Goal: Transaction & Acquisition: Purchase product/service

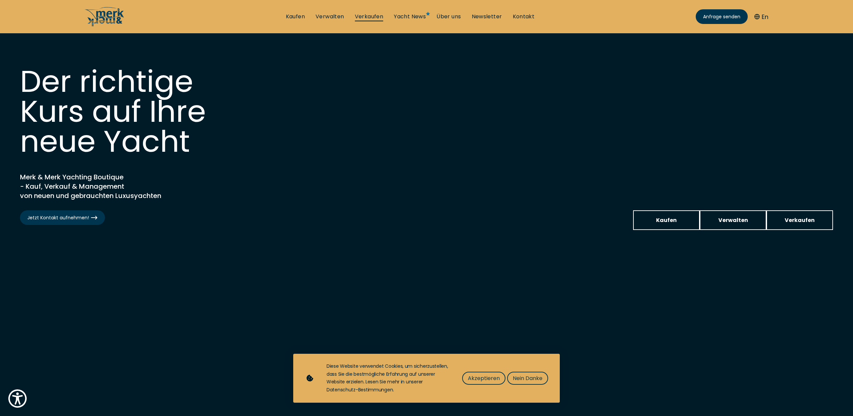
click at [379, 17] on link "Verkaufen" at bounding box center [369, 16] width 29 height 7
select select "sell"
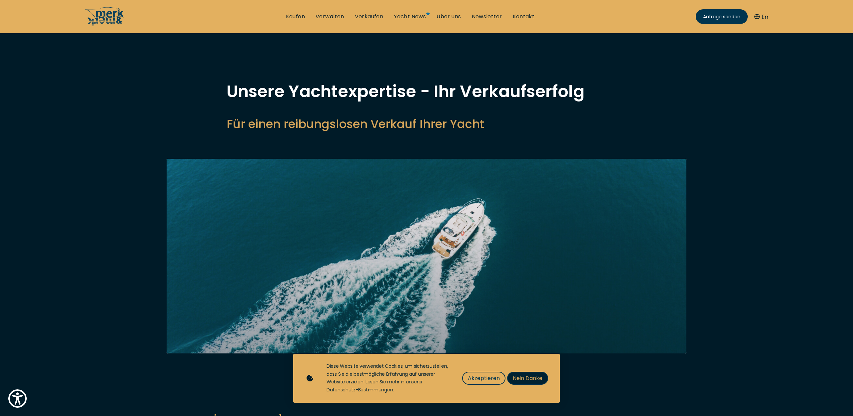
click at [518, 379] on span "Nein Danke" at bounding box center [528, 378] width 30 height 8
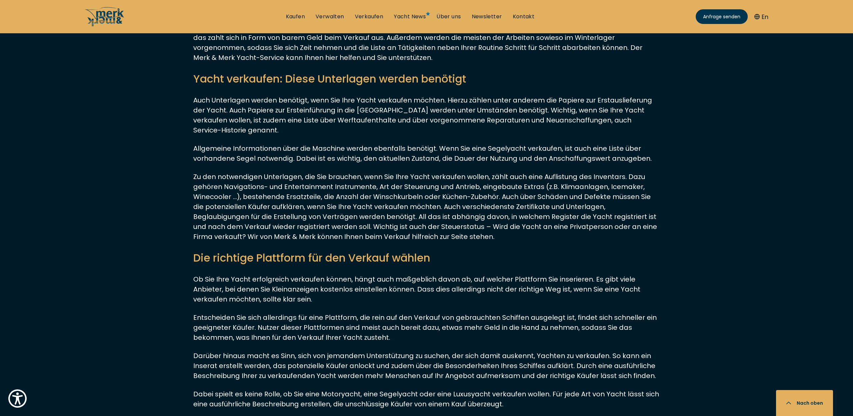
scroll to position [2120, 0]
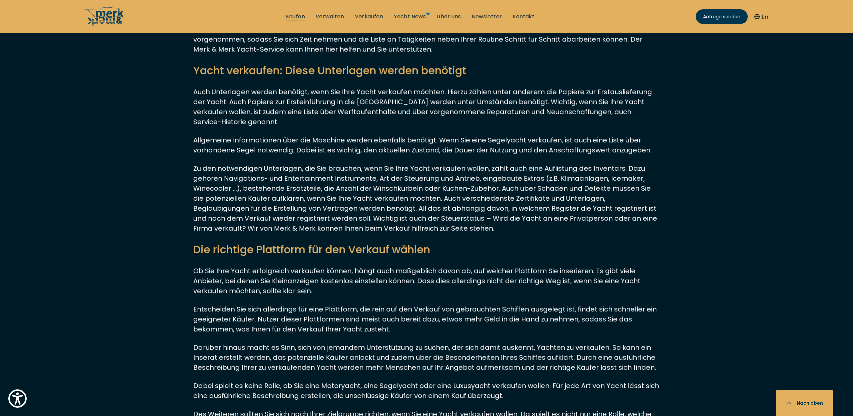
click at [297, 16] on link "Kaufen" at bounding box center [295, 16] width 19 height 7
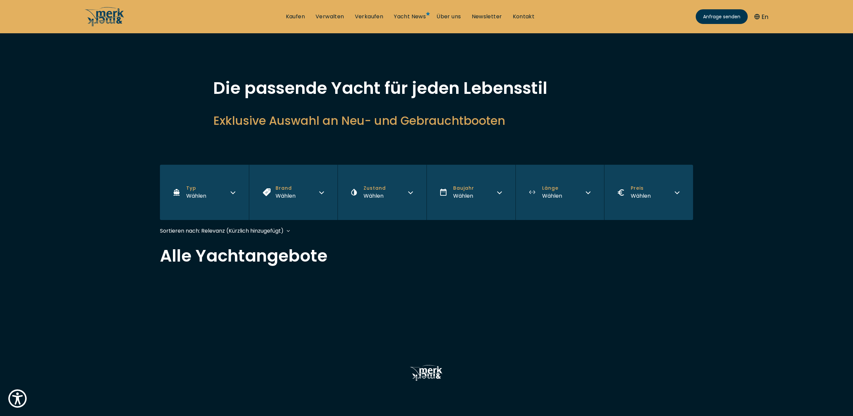
click at [231, 193] on icon "button" at bounding box center [233, 193] width 4 height 2
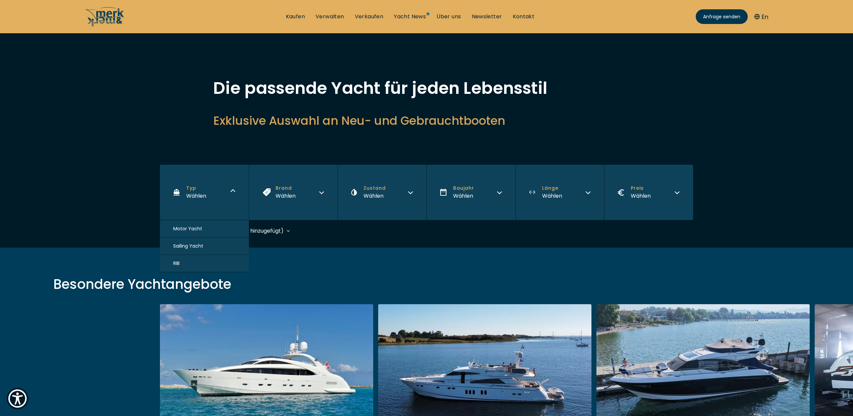
click at [218, 231] on button "Motor Yacht" at bounding box center [204, 228] width 89 height 17
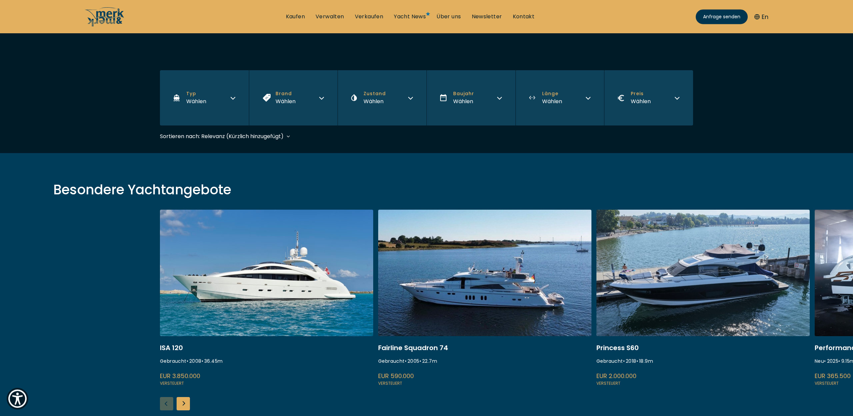
scroll to position [161, 0]
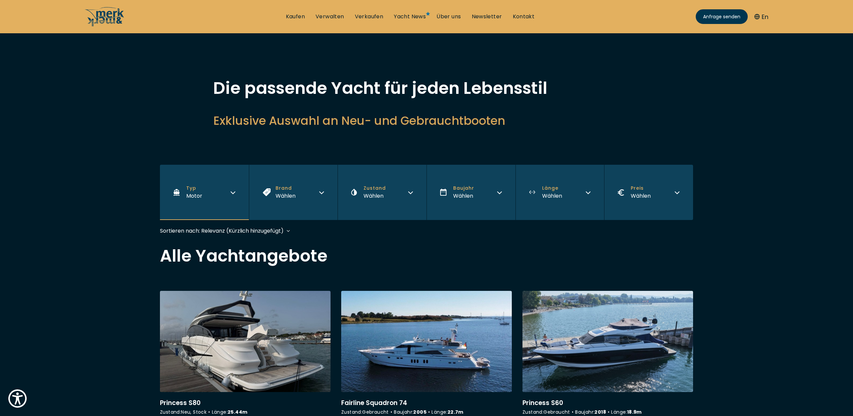
click at [322, 191] on icon "button" at bounding box center [321, 191] width 5 height 5
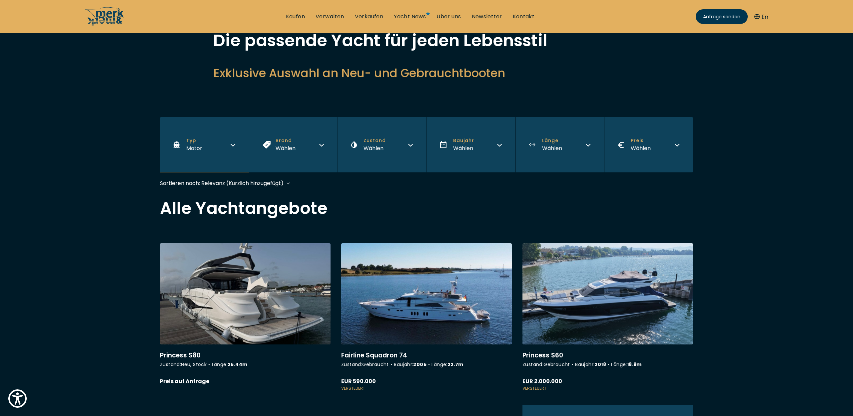
scroll to position [52, 0]
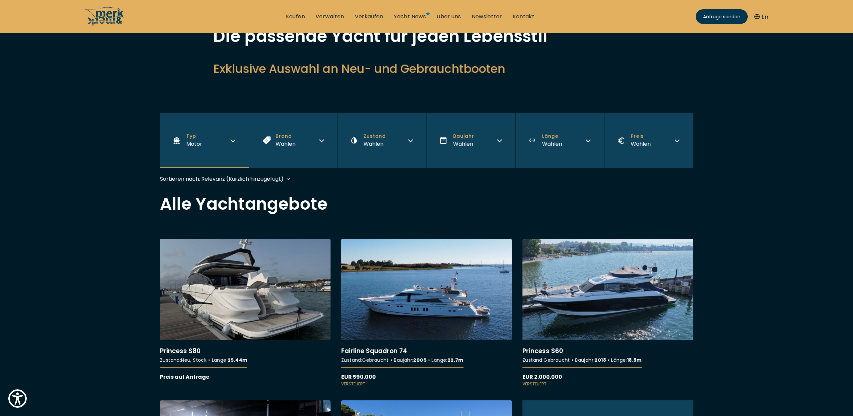
click at [321, 143] on button "Brand Wählen" at bounding box center [293, 140] width 89 height 55
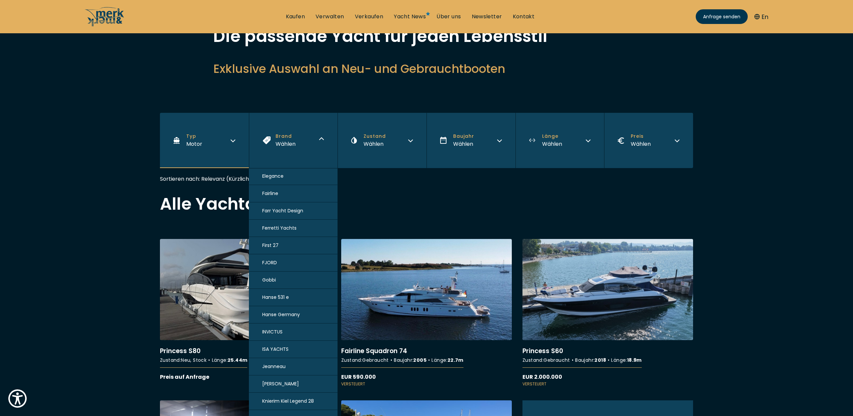
scroll to position [0, 0]
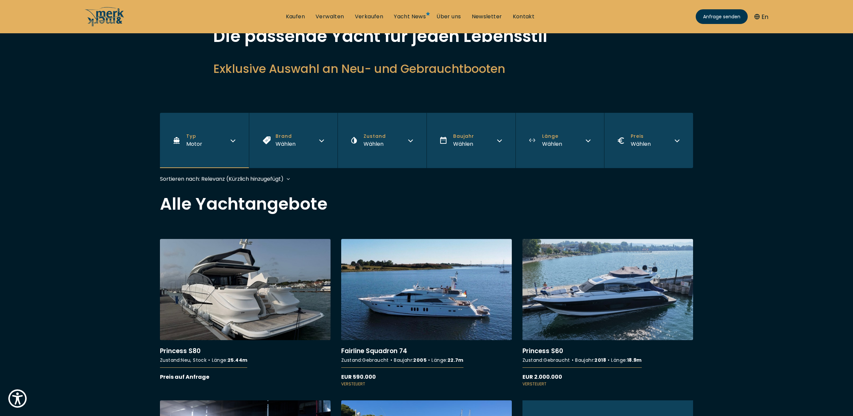
click at [499, 142] on icon "button" at bounding box center [499, 139] width 5 height 5
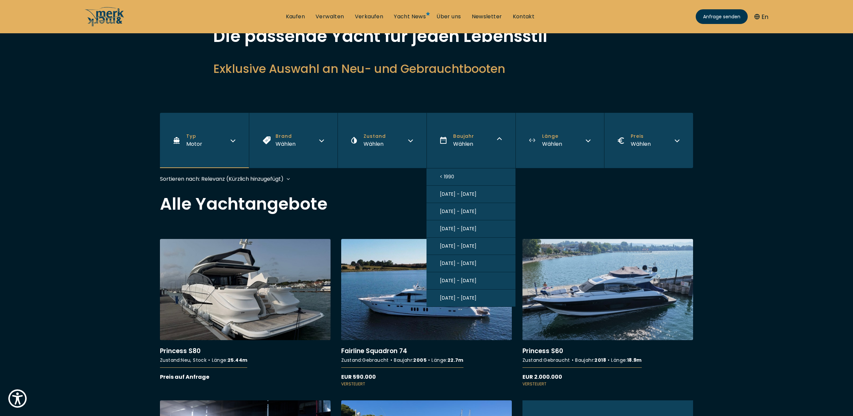
click at [465, 263] on span "[DATE] - [DATE]" at bounding box center [458, 263] width 37 height 7
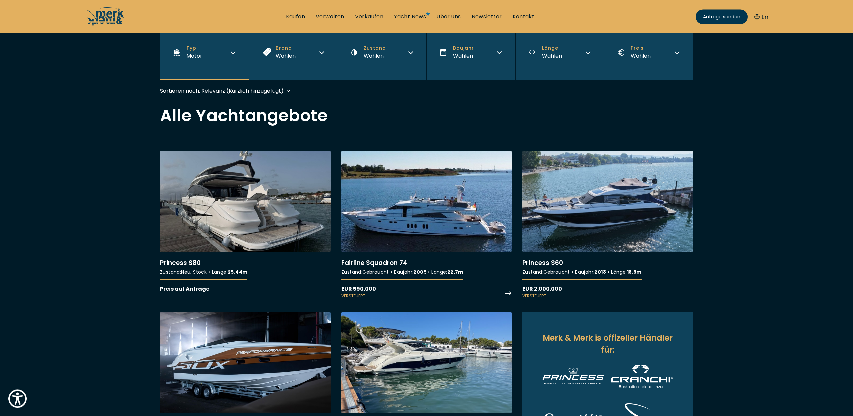
scroll to position [163, 0]
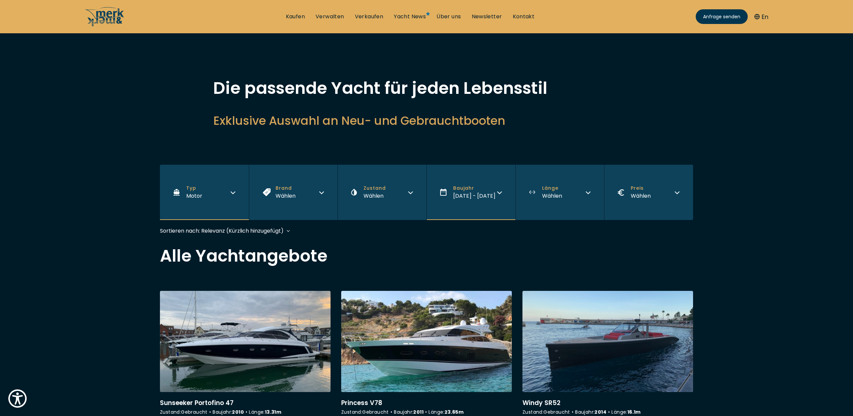
click at [587, 192] on icon "button" at bounding box center [587, 191] width 5 height 5
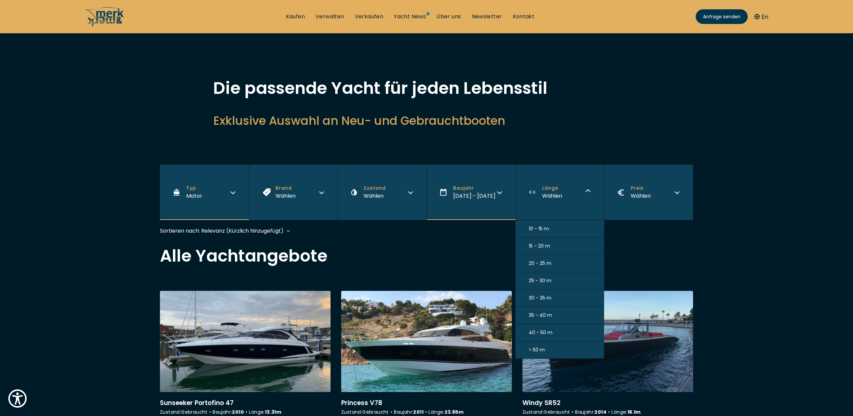
click at [560, 227] on button "10 - 15 m" at bounding box center [559, 228] width 89 height 17
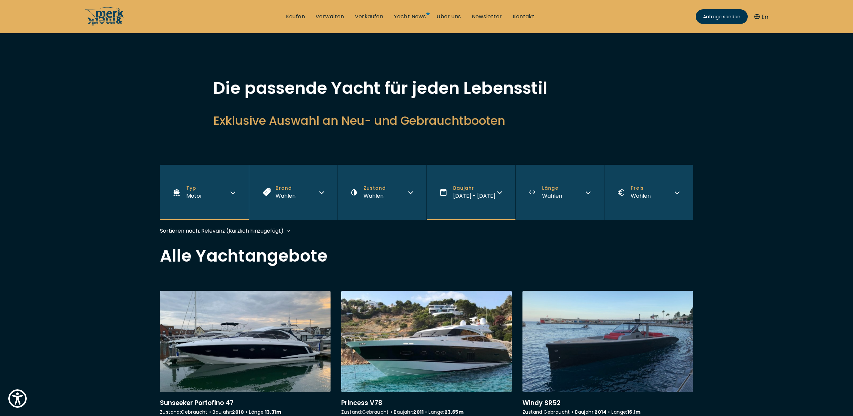
scroll to position [148, 0]
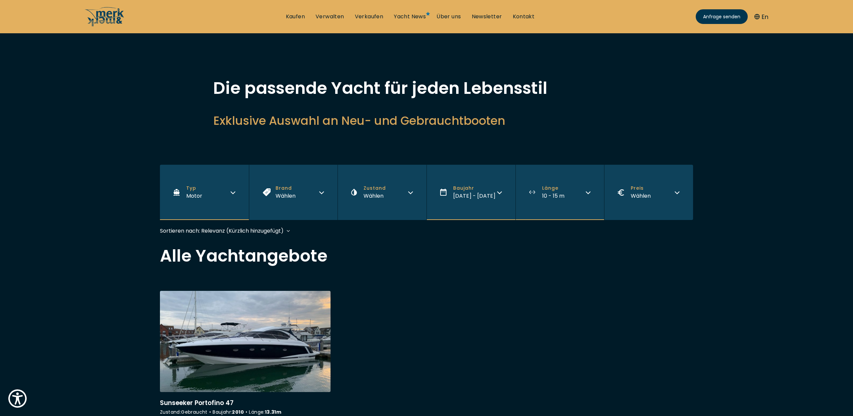
click at [586, 192] on icon "button" at bounding box center [588, 193] width 4 height 2
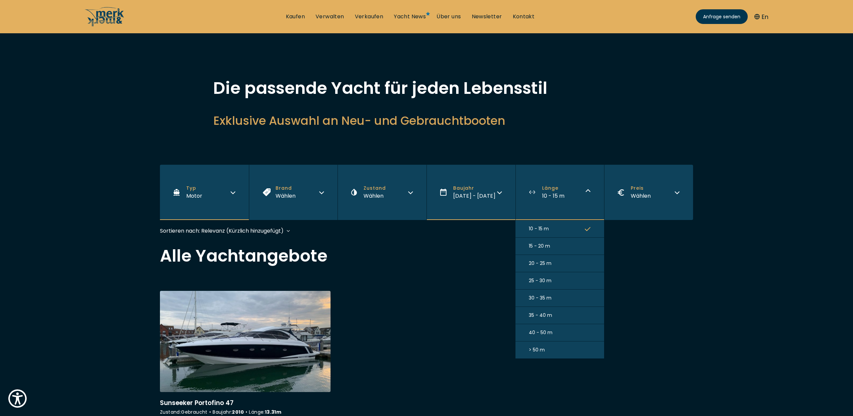
click at [545, 245] on span "15 - 20 m" at bounding box center [539, 246] width 21 height 7
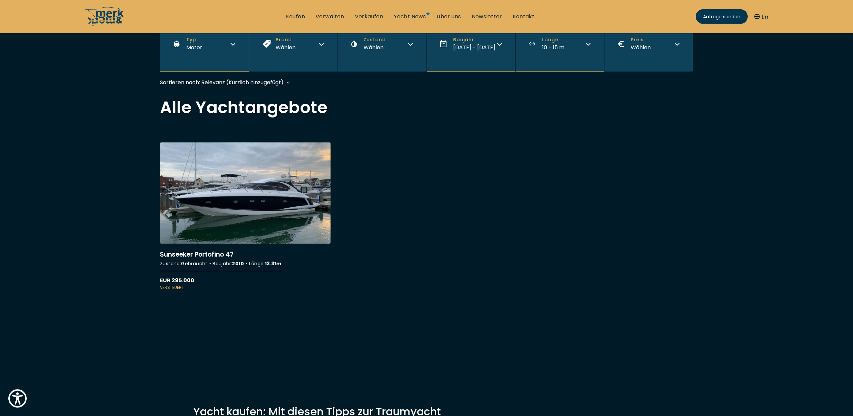
scroll to position [159, 0]
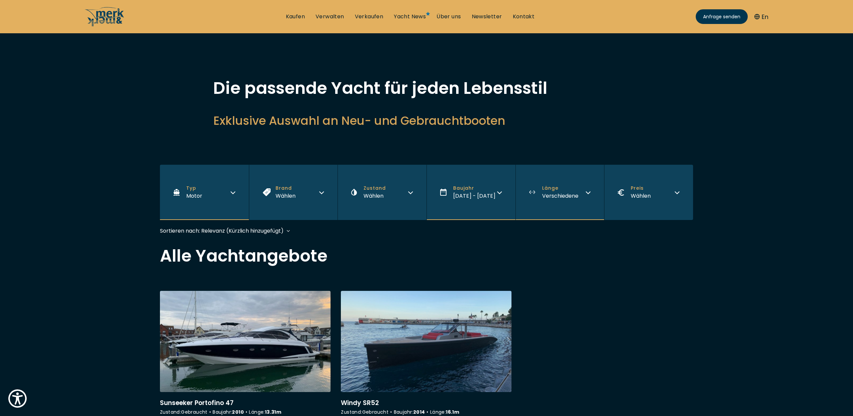
click at [585, 190] on button "Länge Verschiedene" at bounding box center [559, 192] width 89 height 55
click at [497, 193] on icon "button" at bounding box center [499, 191] width 5 height 5
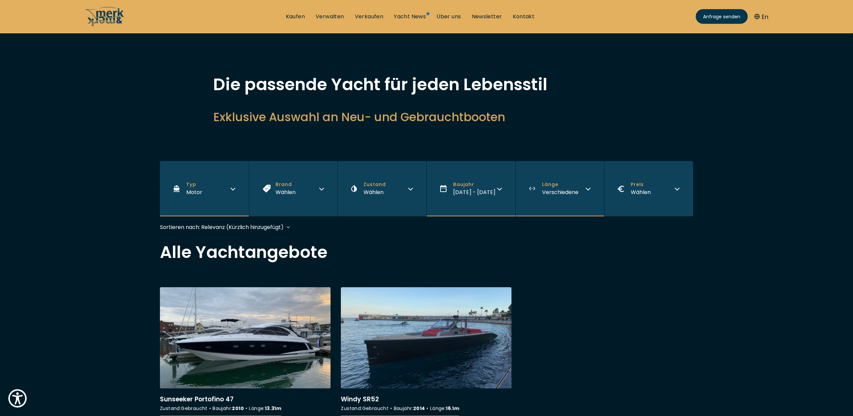
scroll to position [0, 0]
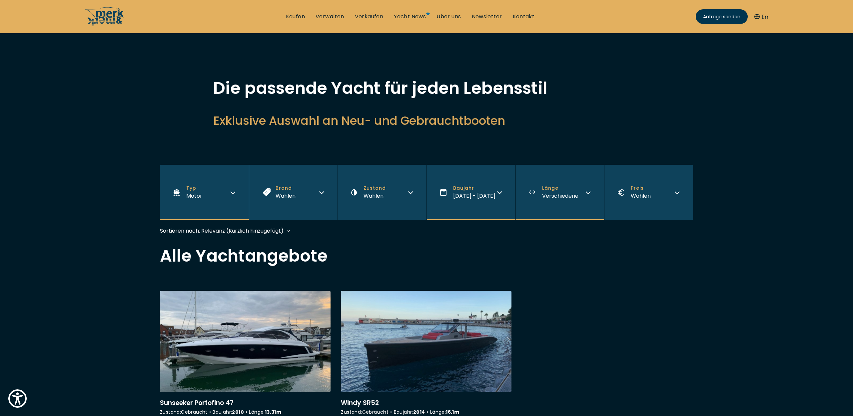
click at [319, 193] on icon "button" at bounding box center [321, 191] width 5 height 5
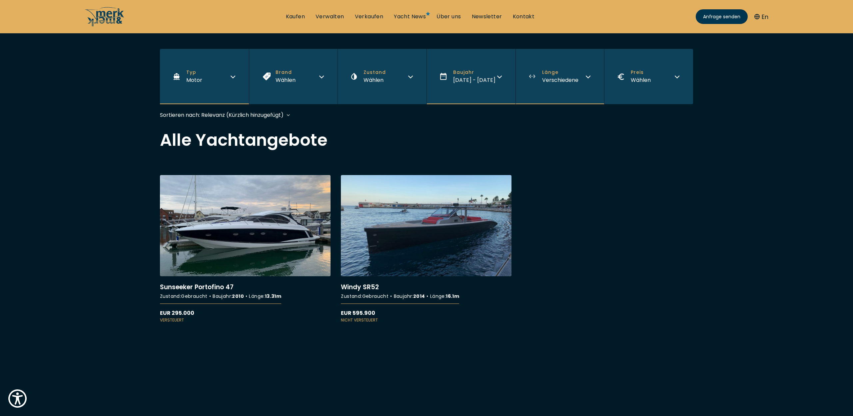
scroll to position [115, 0]
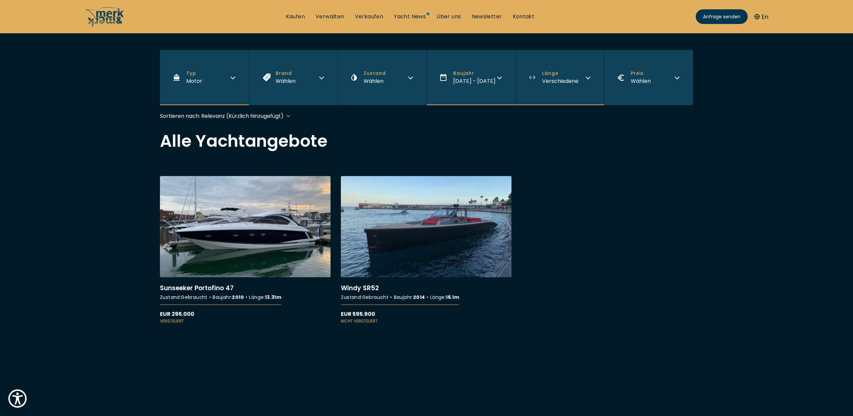
drag, startPoint x: 324, startPoint y: 76, endPoint x: 322, endPoint y: 90, distance: 13.8
click at [324, 76] on icon "button" at bounding box center [321, 76] width 5 height 5
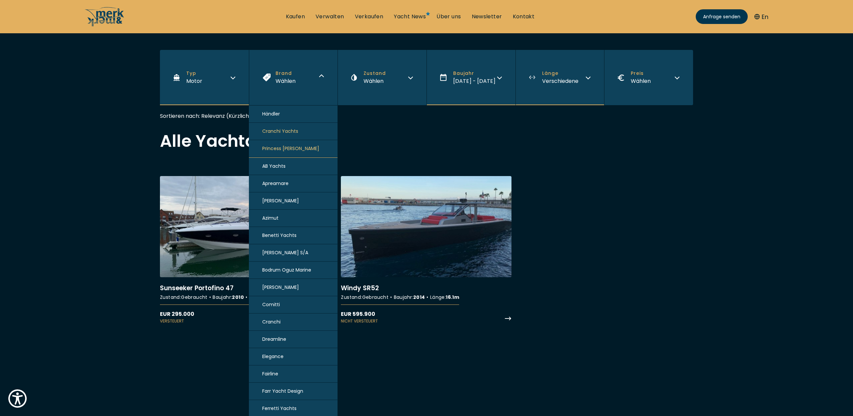
scroll to position [115, 0]
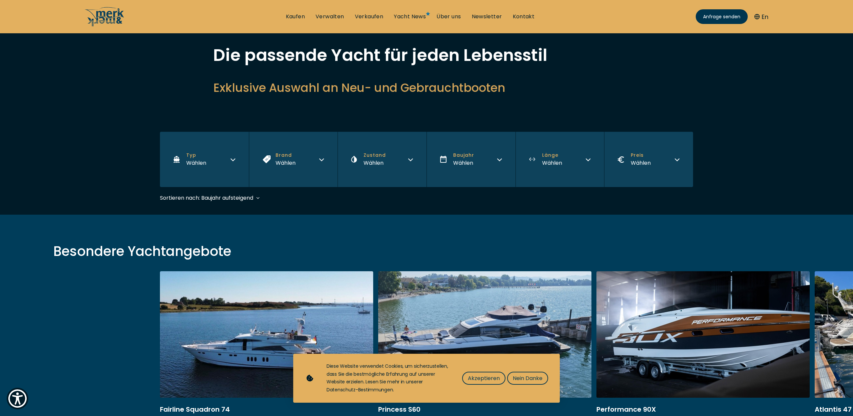
scroll to position [33, 0]
click at [531, 379] on span "Nein Danke" at bounding box center [528, 378] width 30 height 8
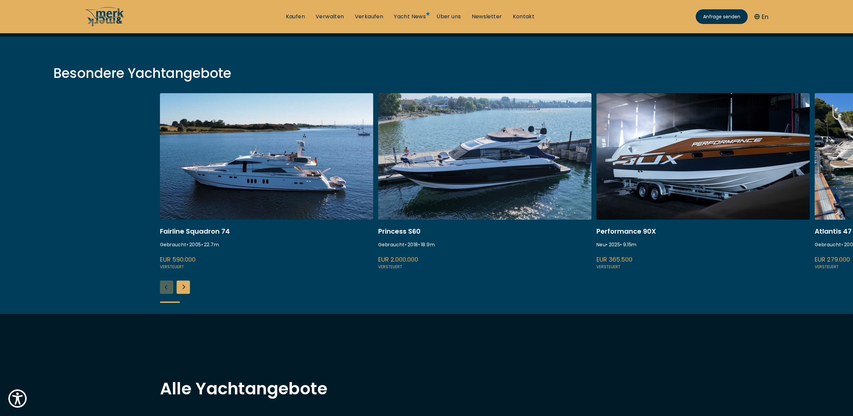
scroll to position [212, 0]
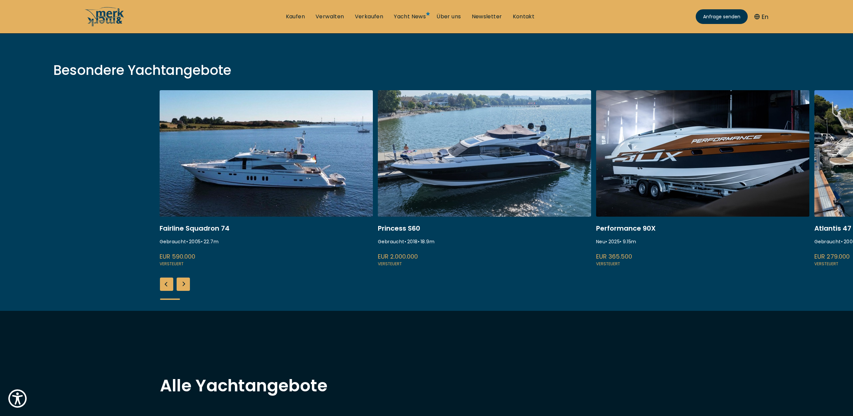
click at [181, 282] on div "Next slide" at bounding box center [183, 284] width 13 height 13
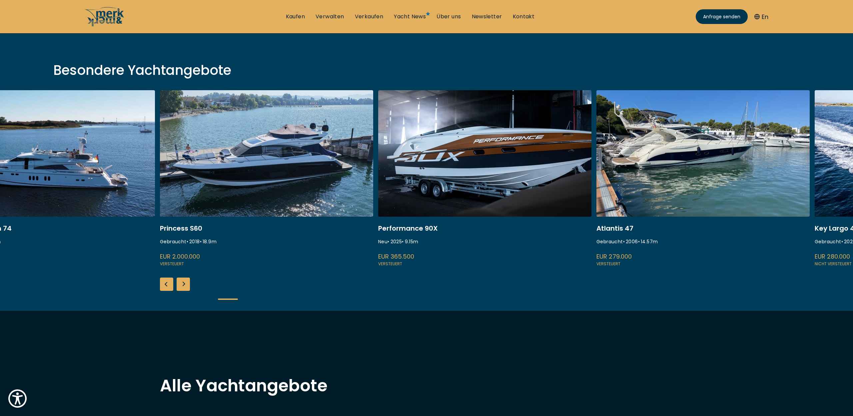
click at [181, 282] on div "Next slide" at bounding box center [183, 284] width 13 height 13
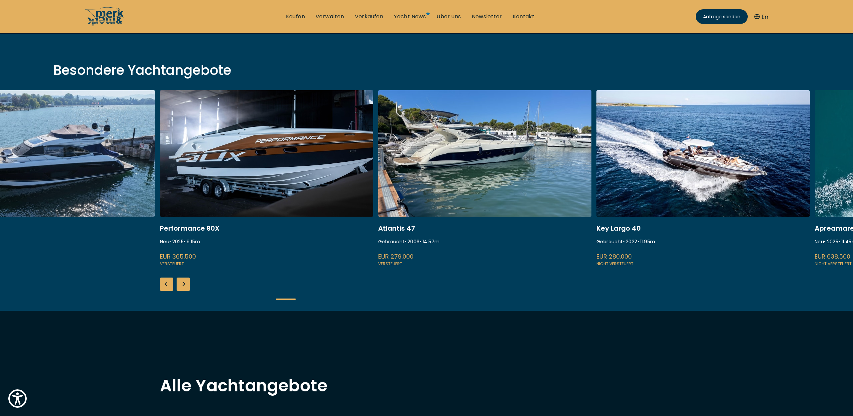
click at [181, 282] on div "Next slide" at bounding box center [183, 284] width 13 height 13
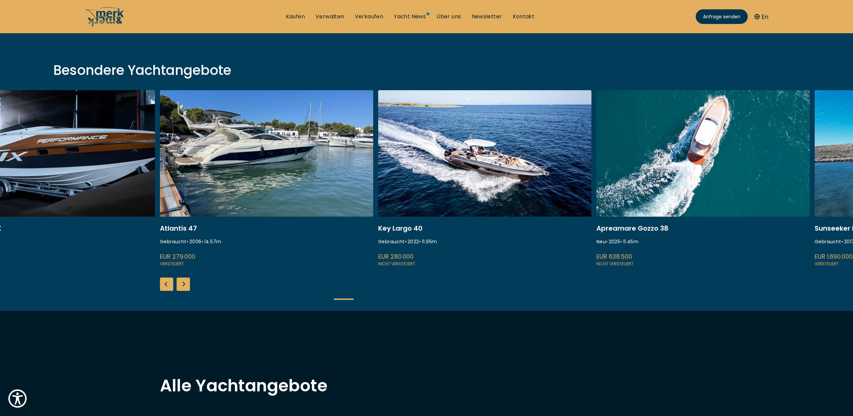
click at [181, 282] on div "Next slide" at bounding box center [183, 284] width 13 height 13
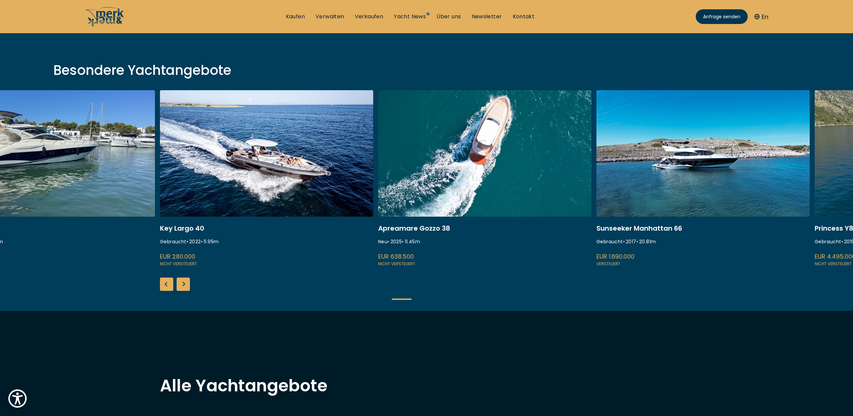
click at [181, 282] on div "Next slide" at bounding box center [183, 284] width 13 height 13
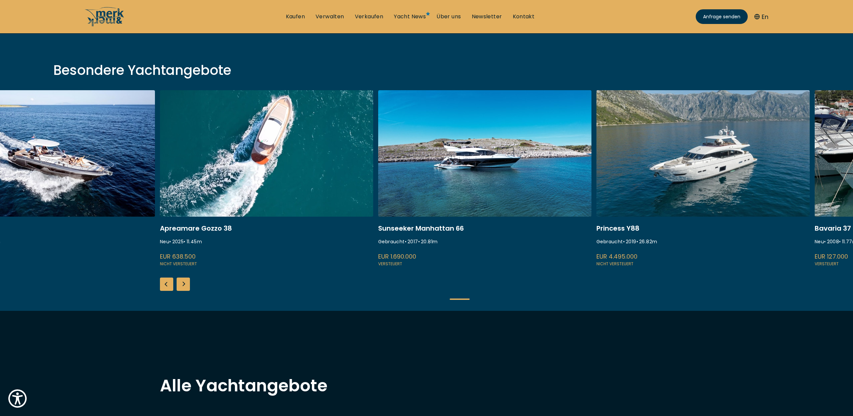
click at [181, 282] on div "Next slide" at bounding box center [183, 284] width 13 height 13
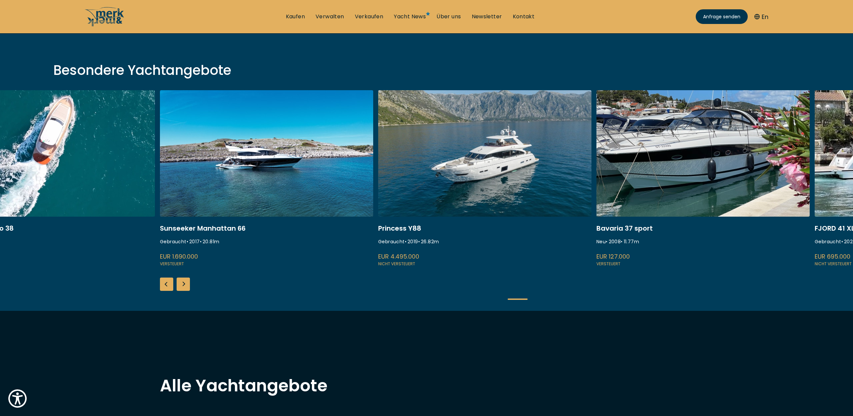
click at [181, 282] on div "Next slide" at bounding box center [183, 284] width 13 height 13
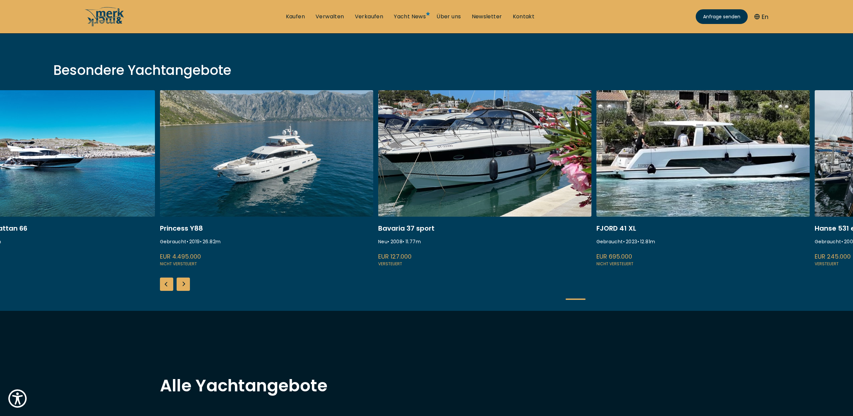
click at [181, 282] on div "Next slide" at bounding box center [183, 284] width 13 height 13
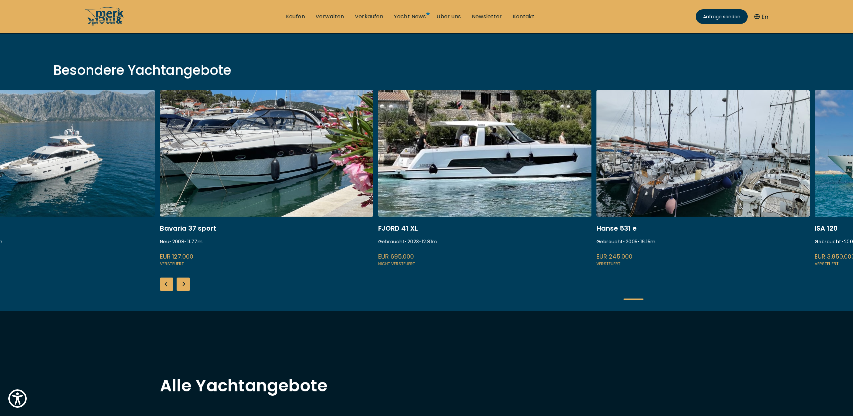
click at [181, 282] on div "Next slide" at bounding box center [183, 284] width 13 height 13
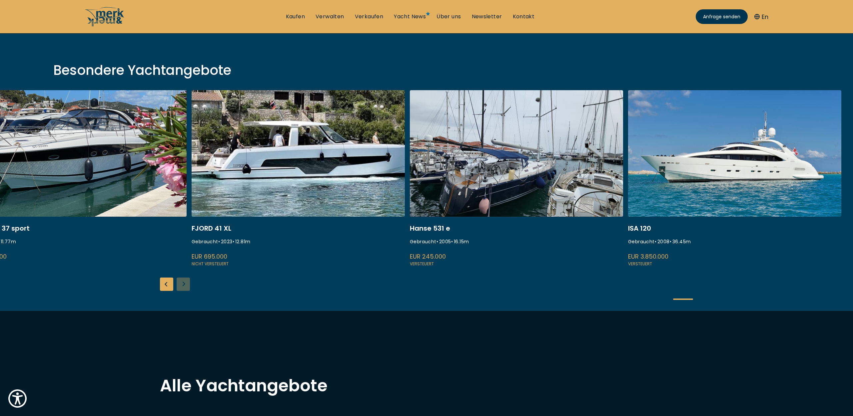
click at [181, 282] on div "Fairline Squadron 74 Gebraucht • 2005 • 22.7 m EUR 590.000 Versteuert Princess …" at bounding box center [426, 200] width 853 height 221
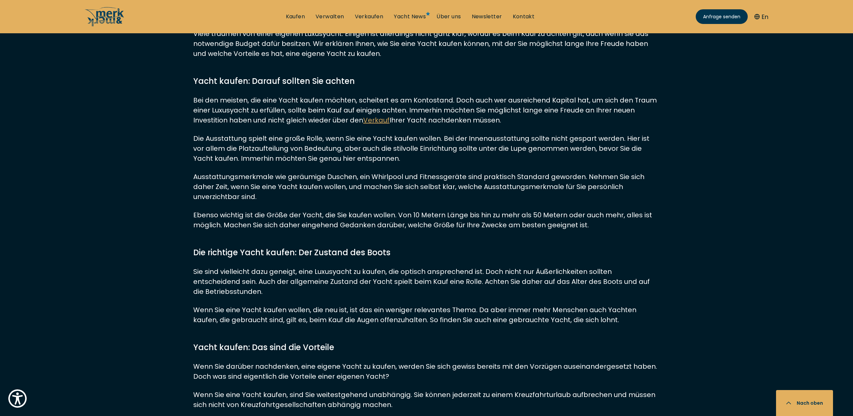
scroll to position [6736, 0]
